Goal: Task Accomplishment & Management: Use online tool/utility

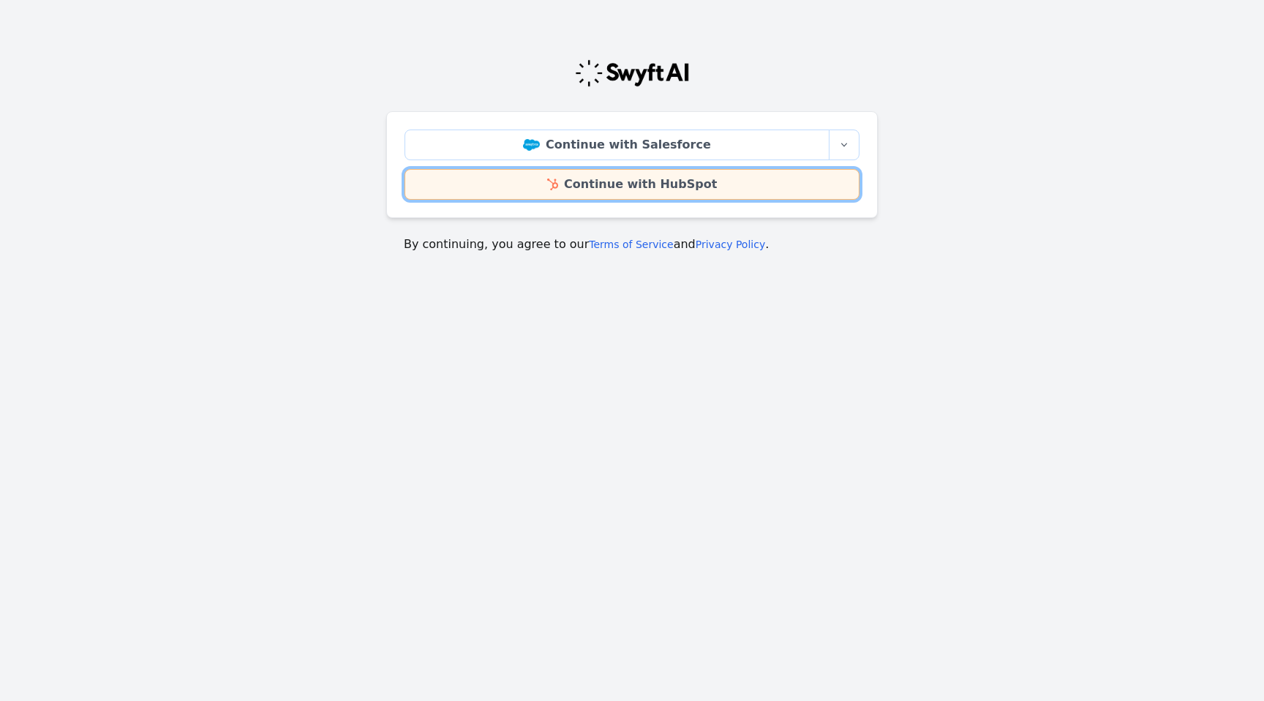
click at [653, 187] on link "Continue with HubSpot" at bounding box center [632, 184] width 455 height 31
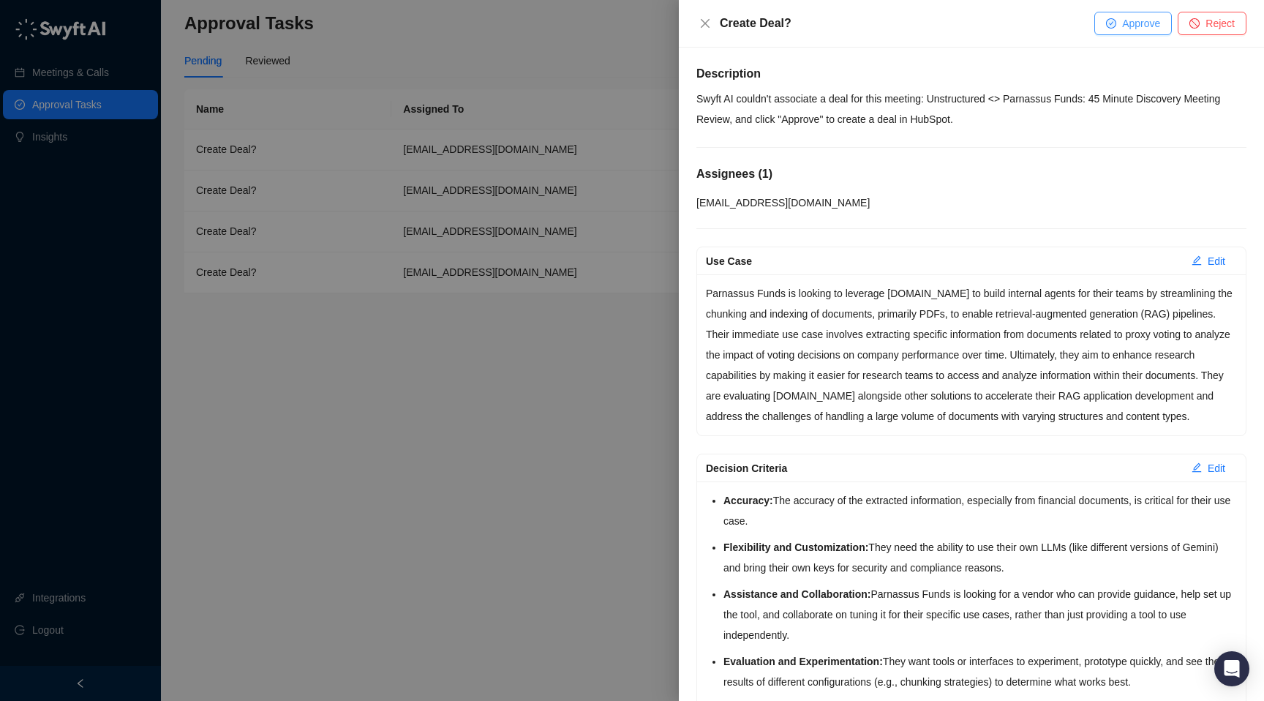
click at [1143, 18] on span "Approve" at bounding box center [1141, 23] width 38 height 16
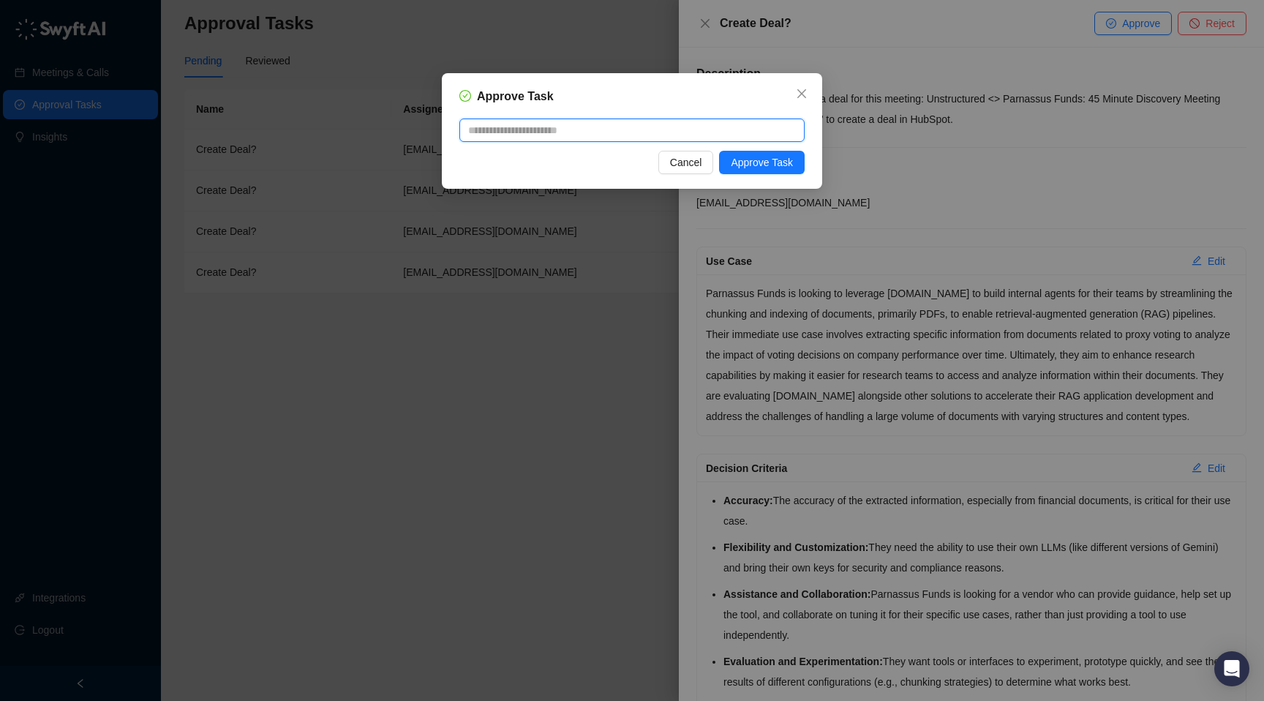
click at [641, 136] on textarea at bounding box center [631, 130] width 345 height 23
click at [779, 166] on span "Approve Task" at bounding box center [762, 162] width 62 height 16
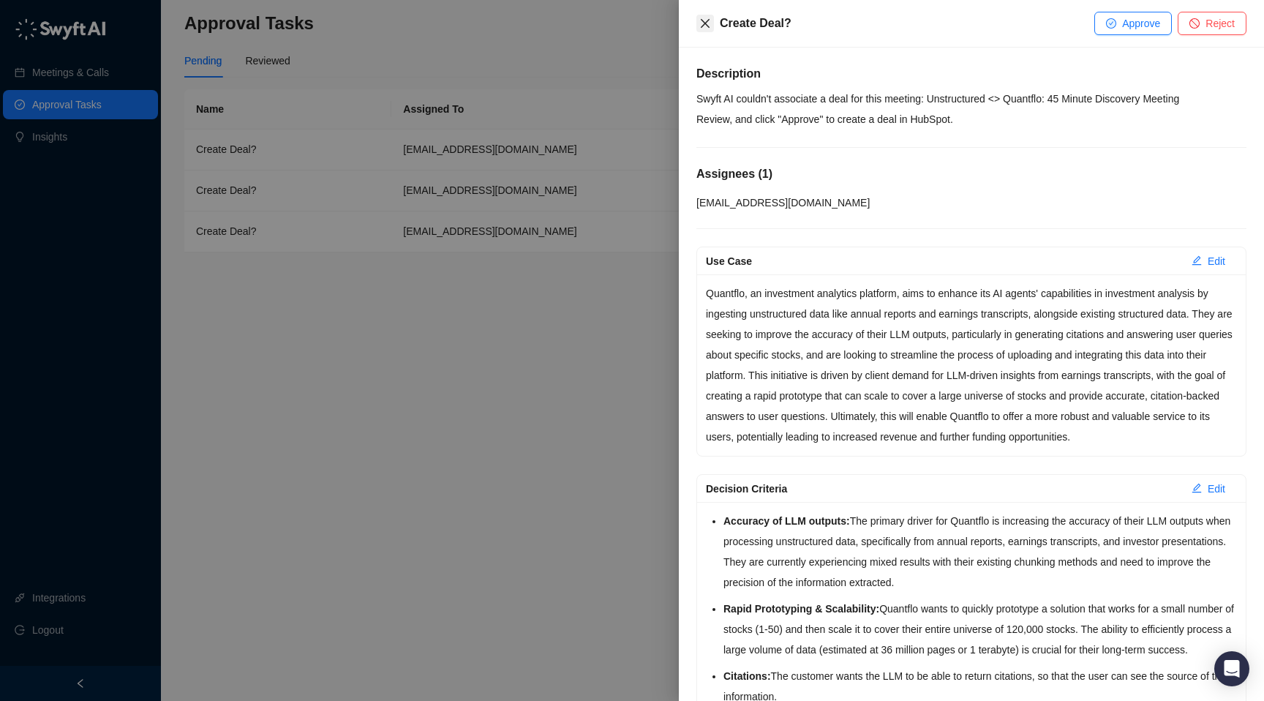
click at [710, 24] on icon "close" at bounding box center [705, 24] width 12 height 12
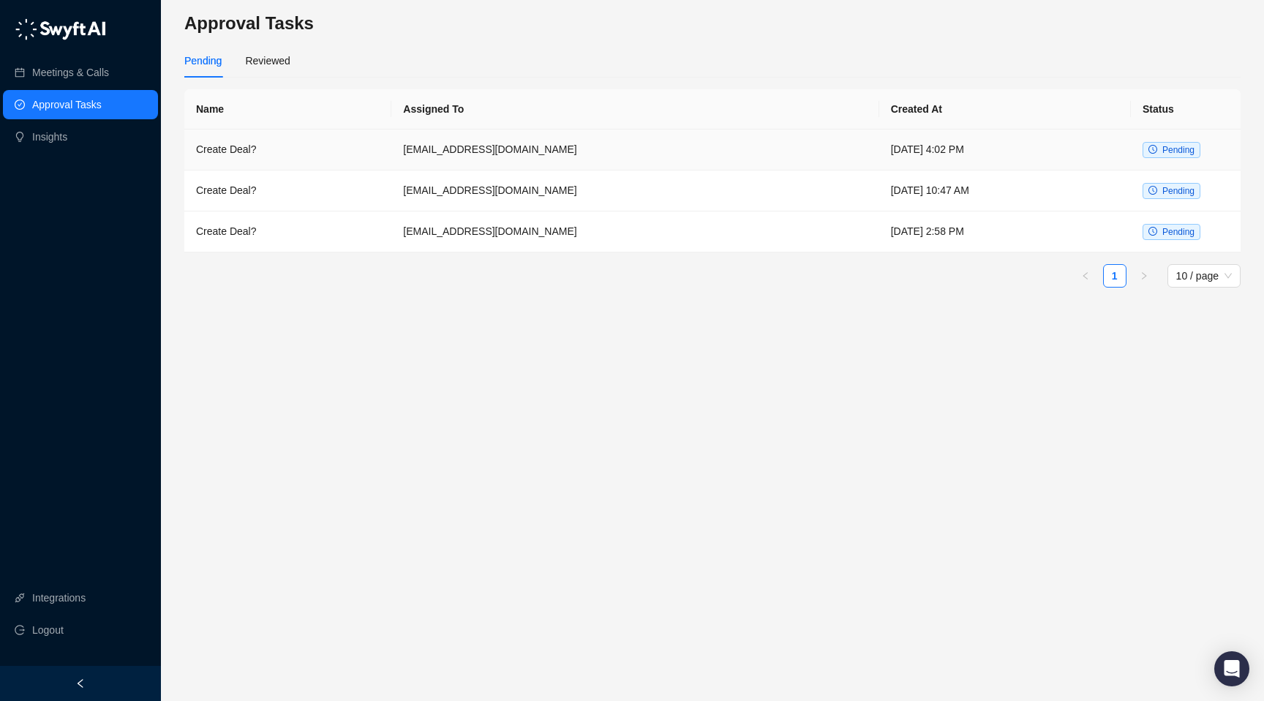
click at [1010, 157] on td "[DATE] 4:02 PM" at bounding box center [1005, 149] width 252 height 41
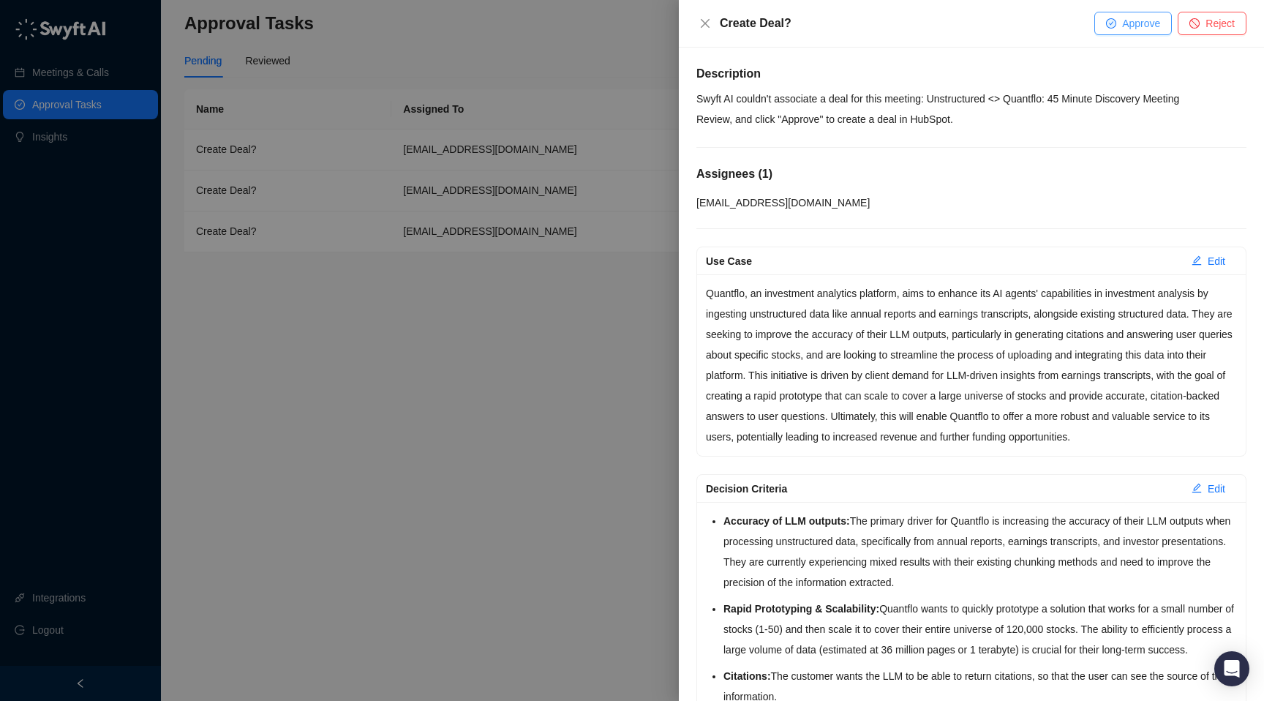
click at [1149, 21] on span "Approve" at bounding box center [1141, 23] width 38 height 16
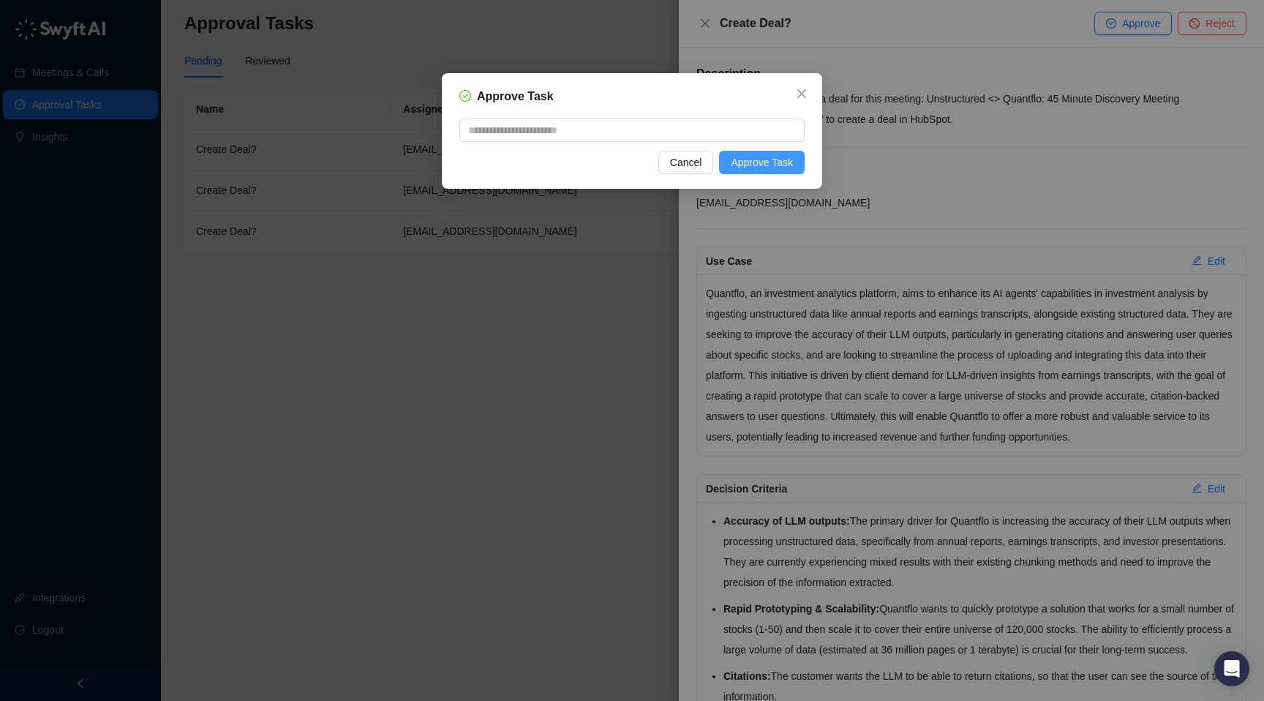
click at [764, 158] on span "Approve Task" at bounding box center [762, 162] width 62 height 16
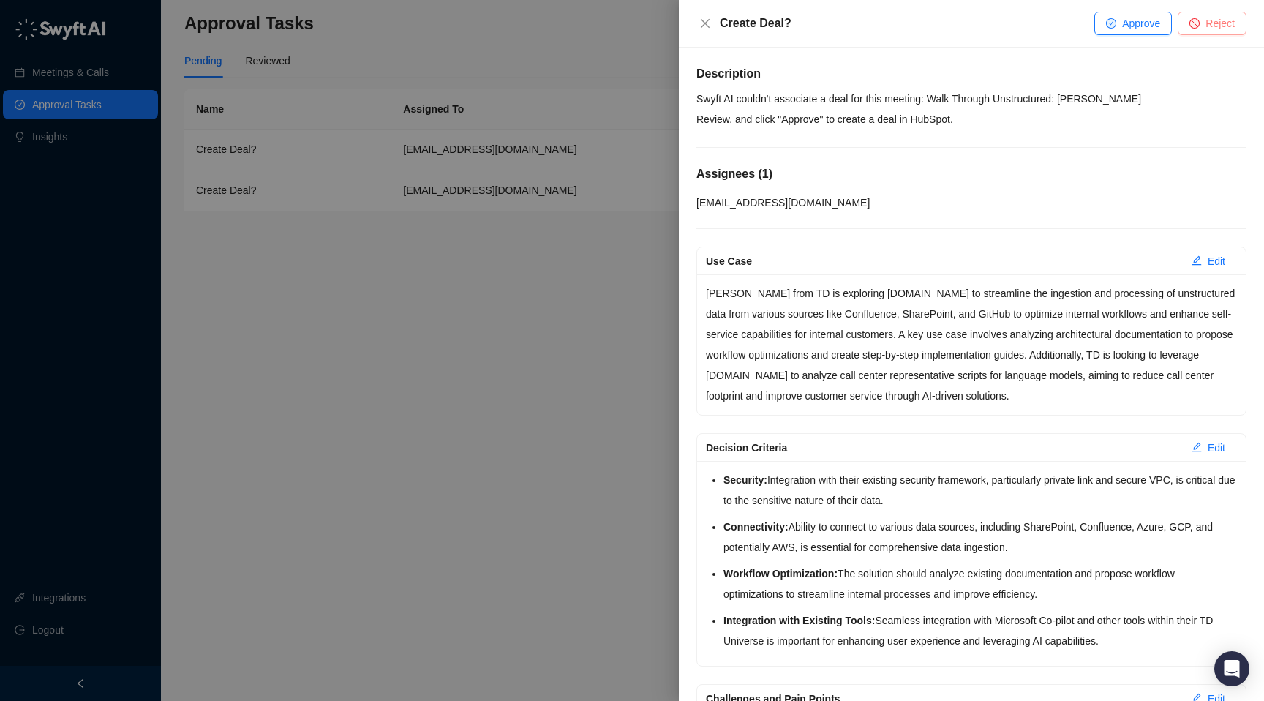
click at [1218, 20] on span "Reject" at bounding box center [1220, 23] width 29 height 16
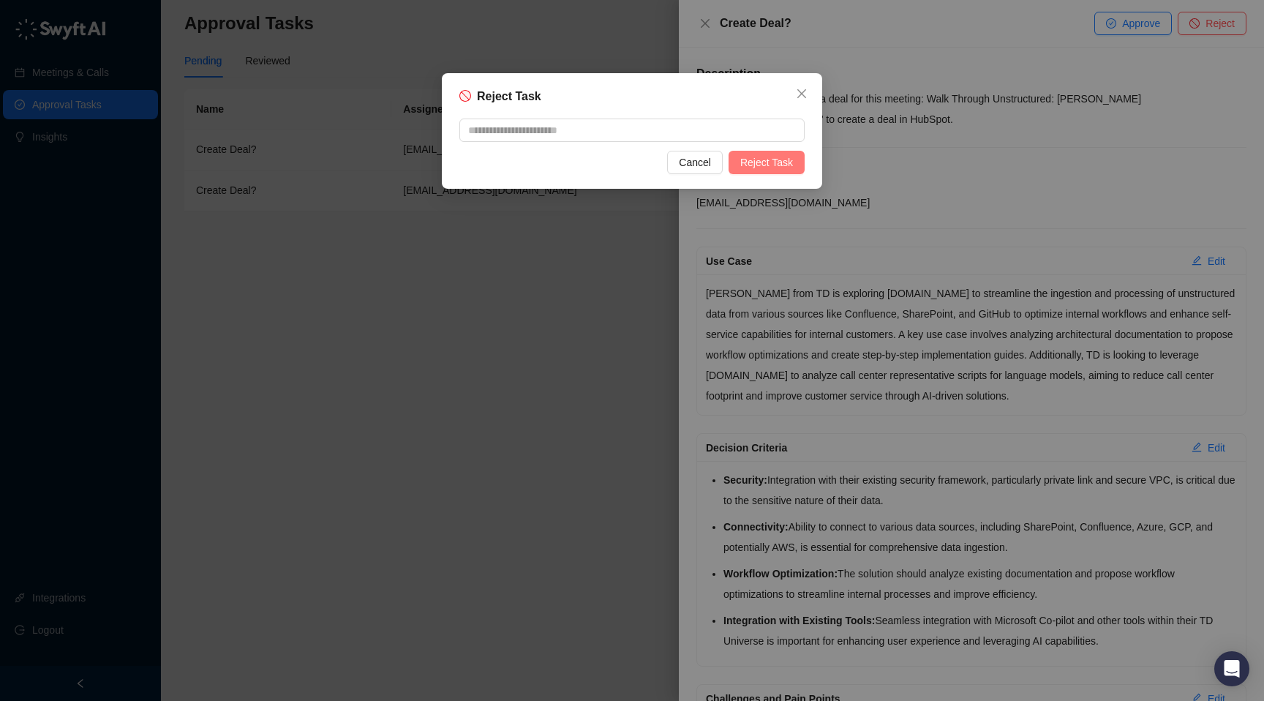
click at [764, 159] on span "Reject Task" at bounding box center [766, 162] width 53 height 16
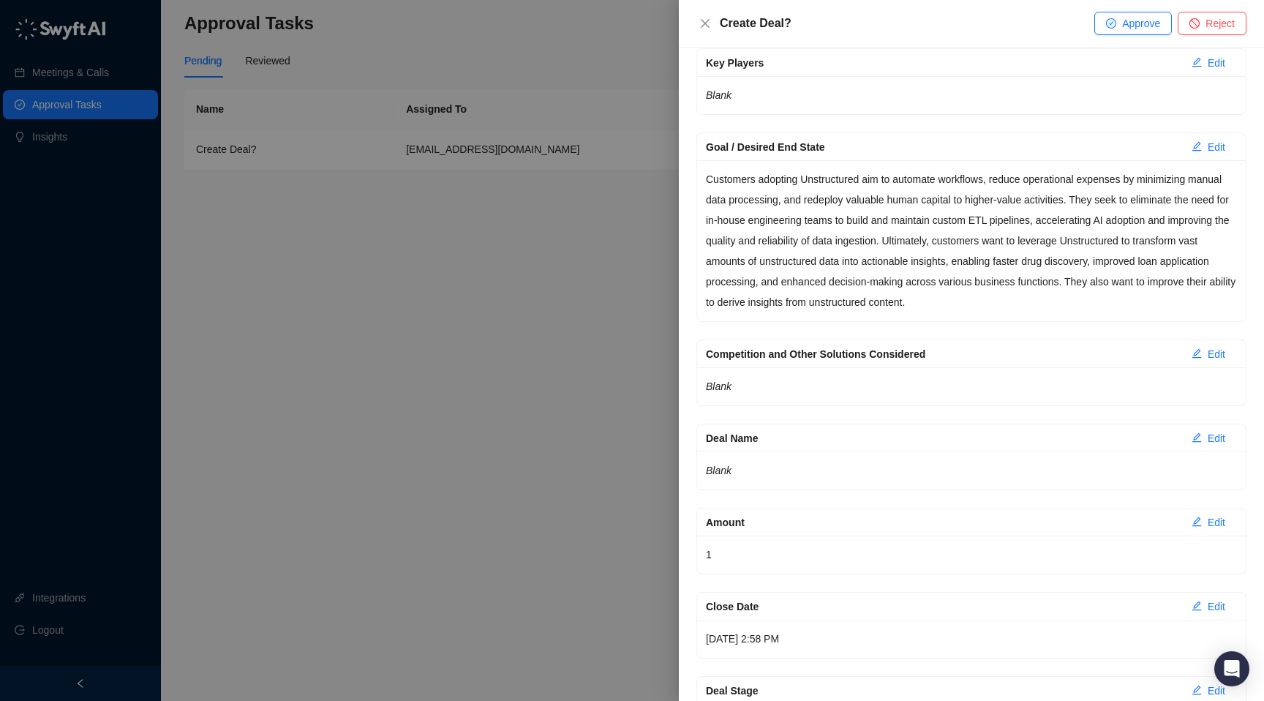
scroll to position [1291, 0]
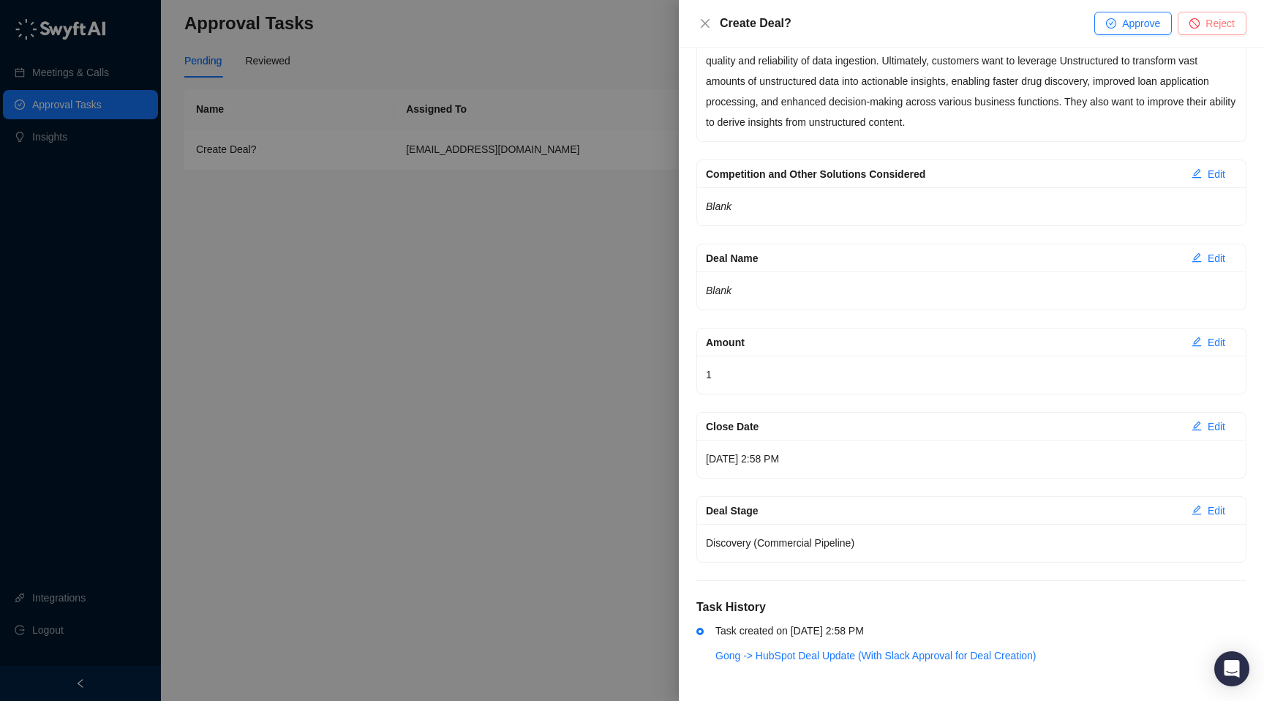
click at [1226, 32] on button "Reject" at bounding box center [1212, 23] width 69 height 23
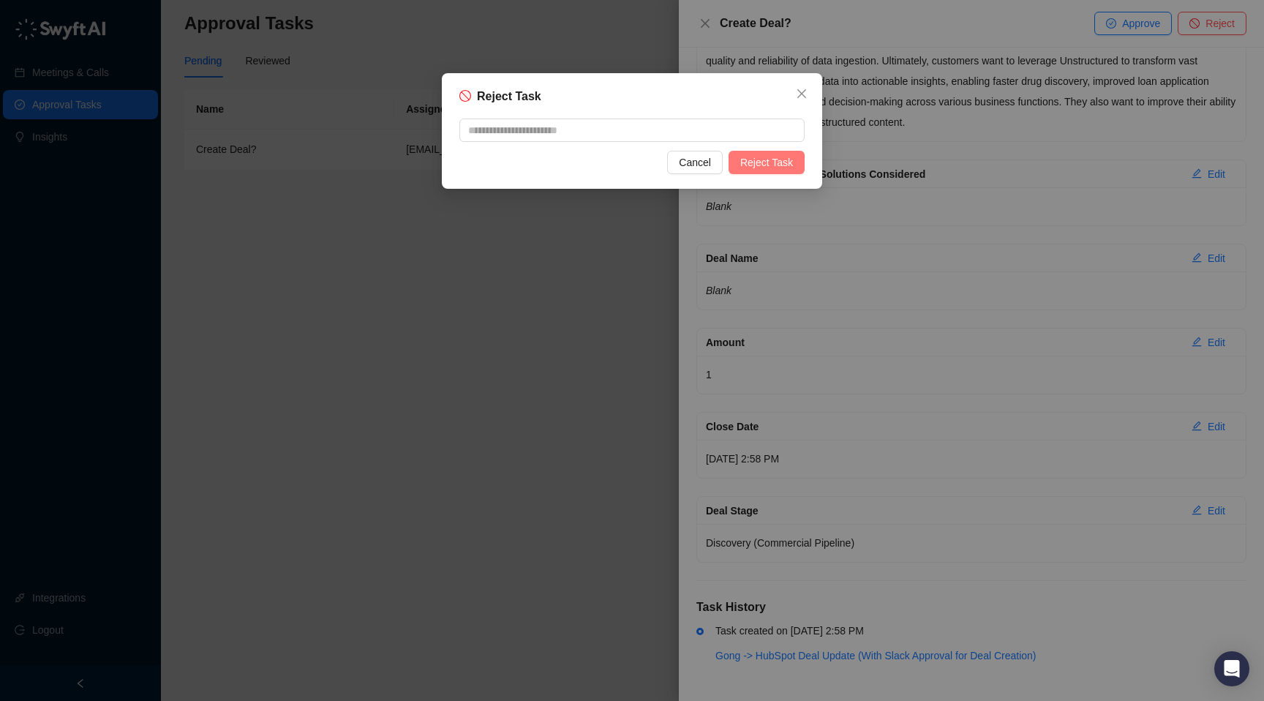
click at [767, 167] on span "Reject Task" at bounding box center [766, 162] width 53 height 16
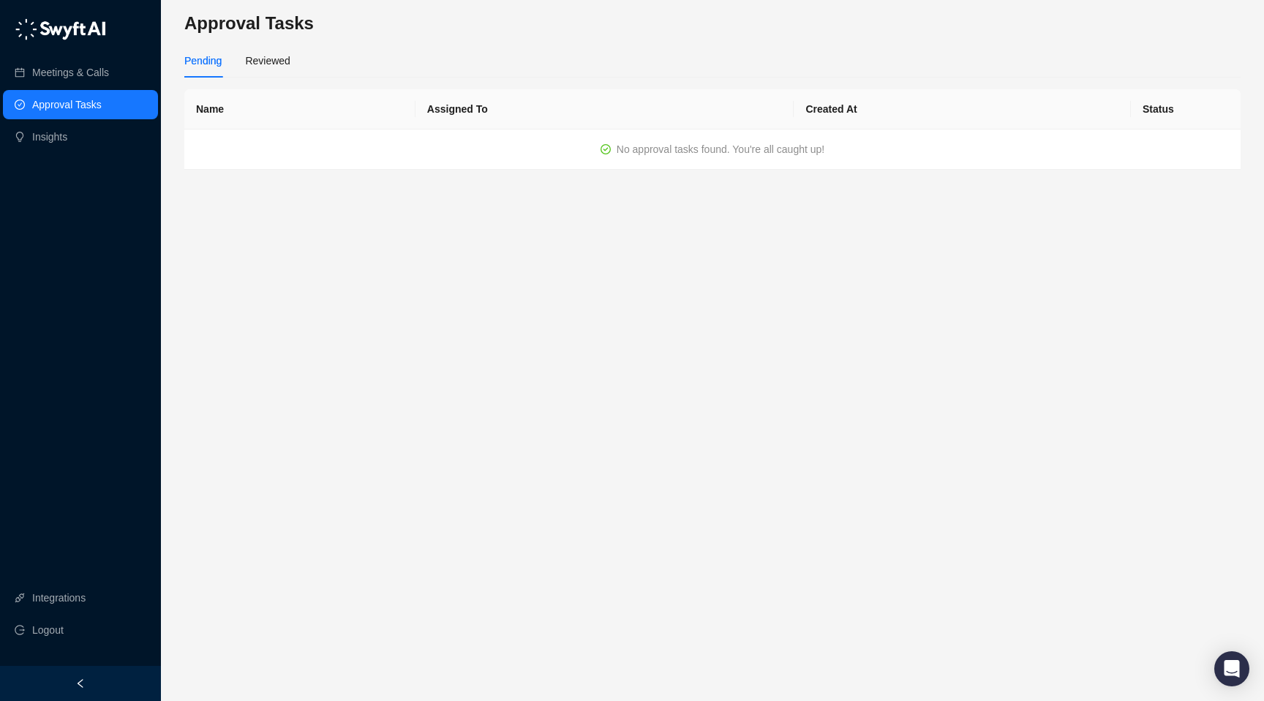
click at [80, 103] on link "Approval Tasks" at bounding box center [66, 104] width 69 height 29
